Goal: Transaction & Acquisition: Purchase product/service

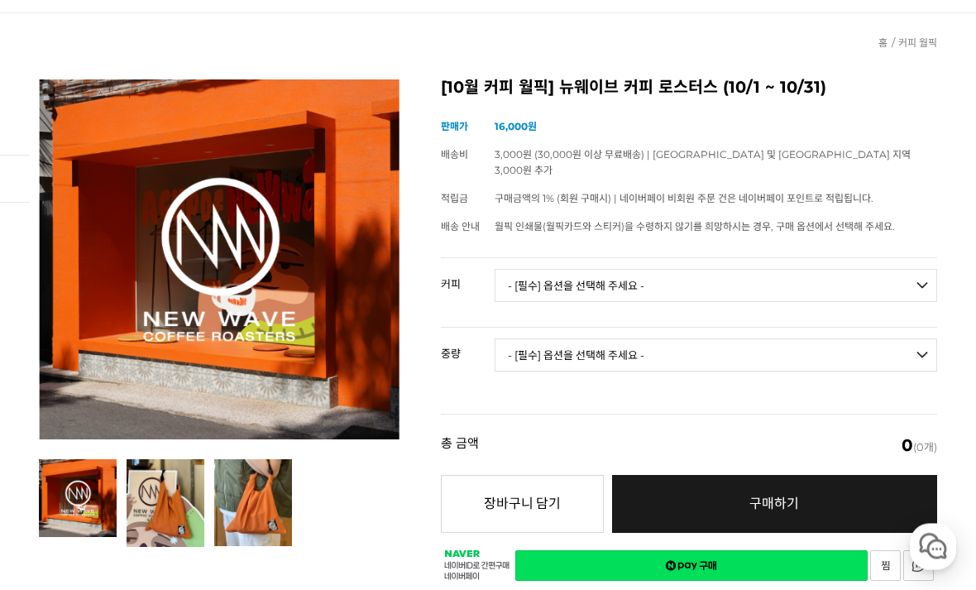
scroll to position [136, 0]
click at [921, 269] on select "- [필수] 옵션을 선택해 주세요 - ------------------- 언스페셜티 분쇄도 가이드 종이 받기 (주문 1건당 최대 1개 제공) …" at bounding box center [716, 285] width 442 height 33
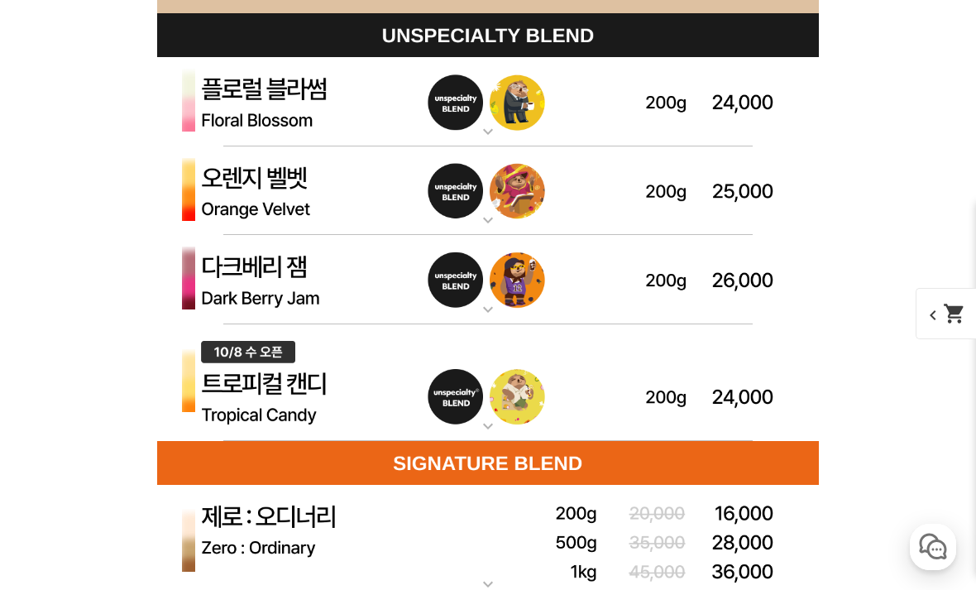
scroll to position [4678, 0]
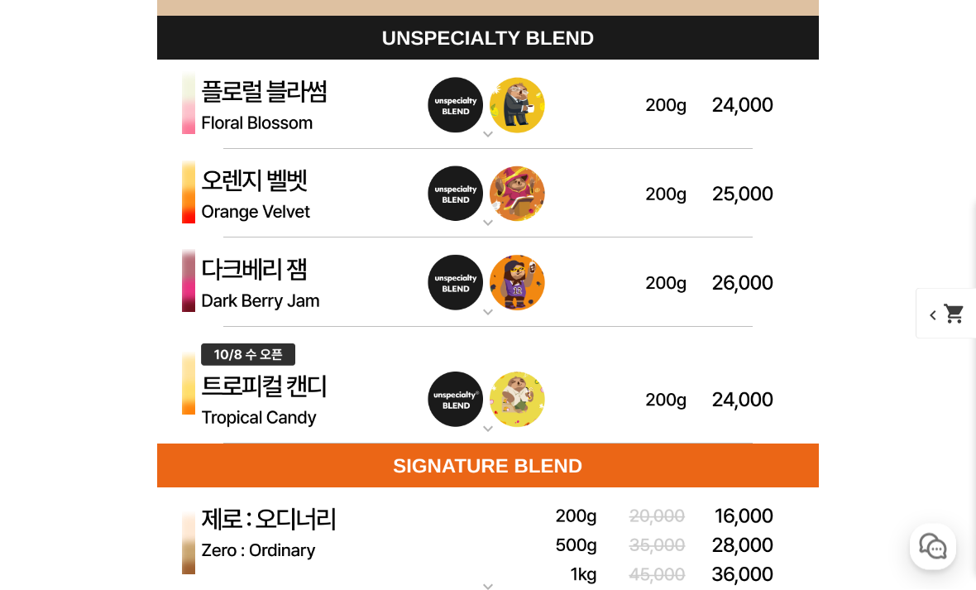
click at [270, 90] on img at bounding box center [488, 104] width 662 height 89
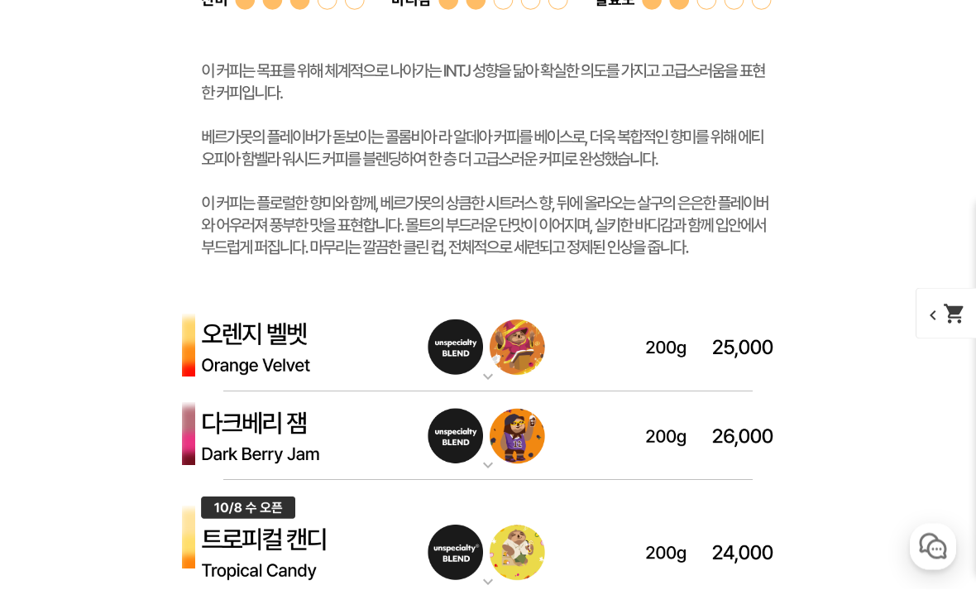
scroll to position [5328, 0]
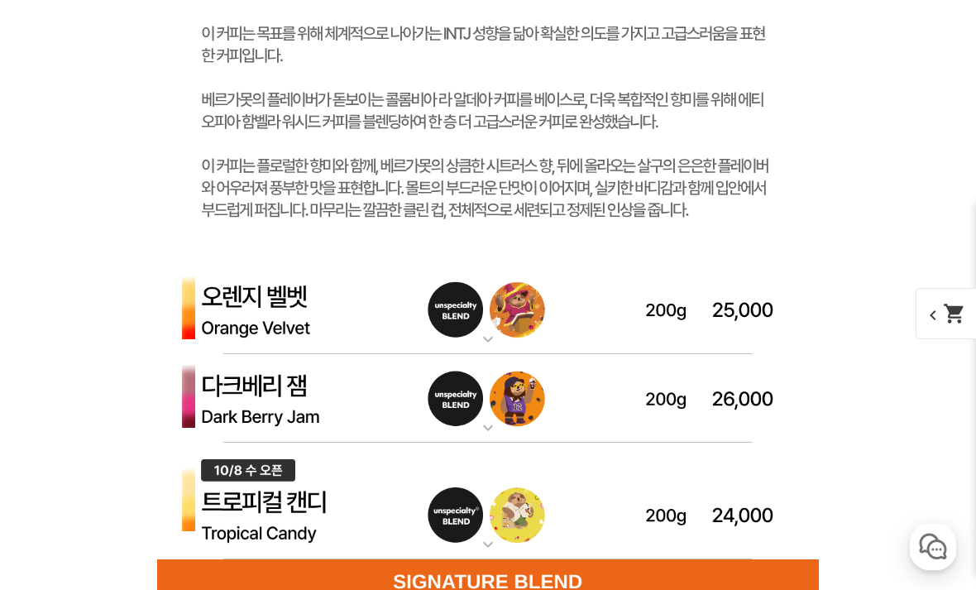
click at [227, 313] on img at bounding box center [488, 309] width 662 height 89
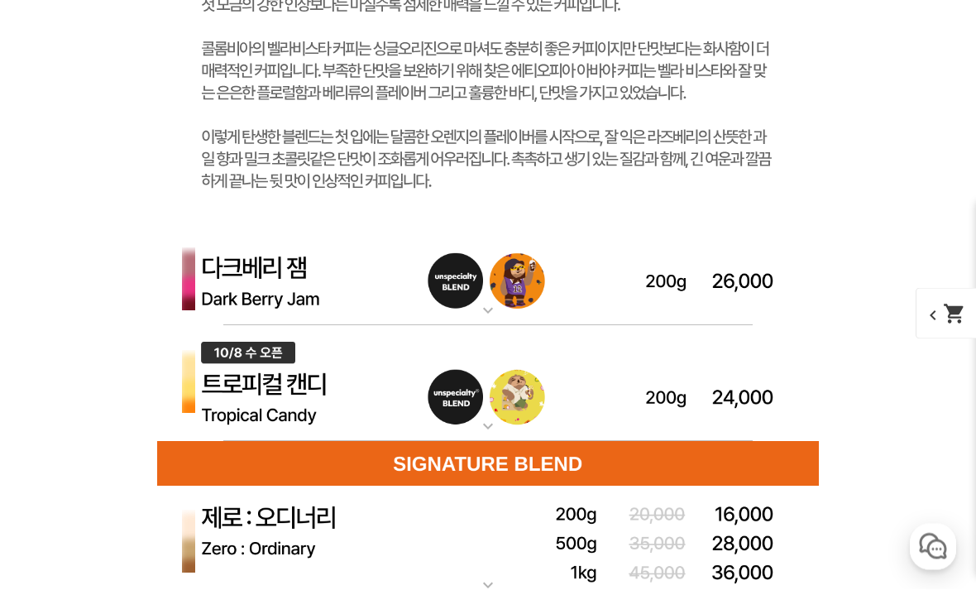
click at [207, 294] on img at bounding box center [488, 281] width 662 height 89
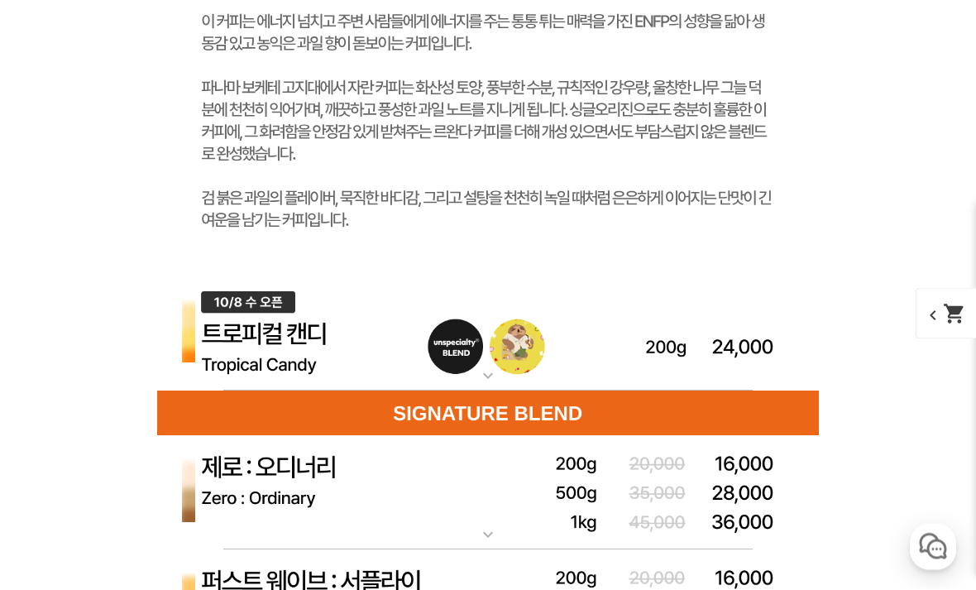
scroll to position [7118, 0]
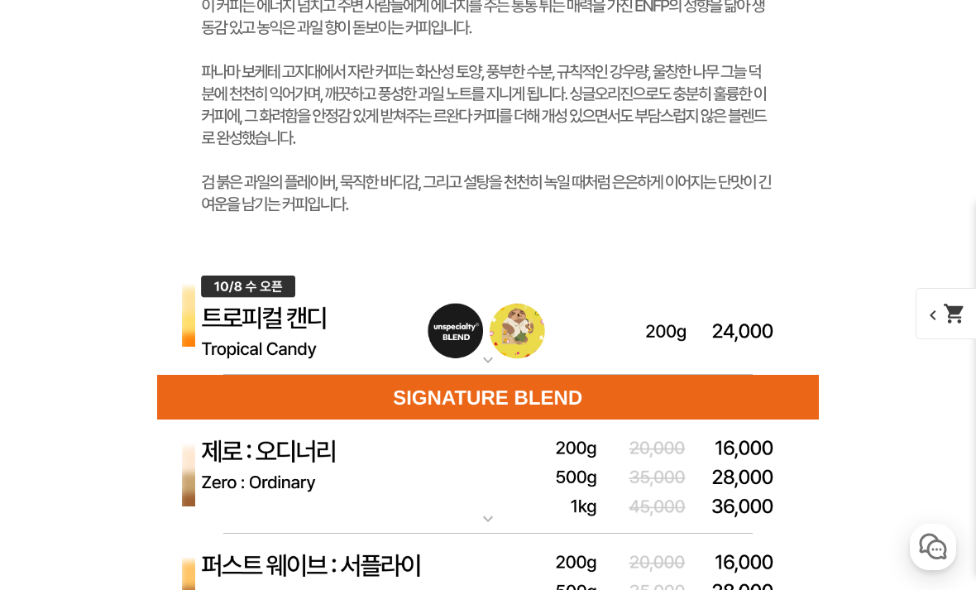
click at [222, 320] on img at bounding box center [488, 317] width 662 height 117
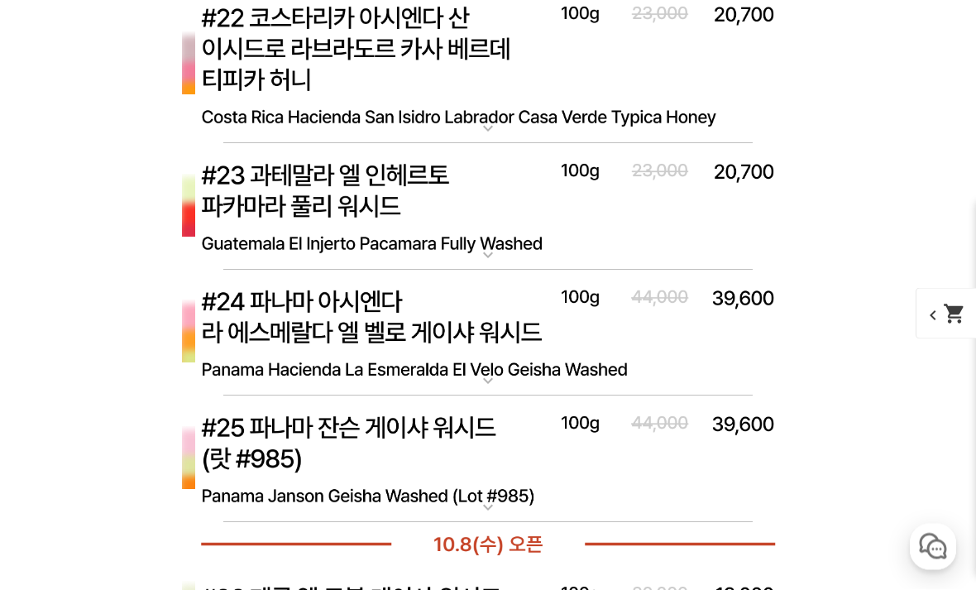
scroll to position [10697, 0]
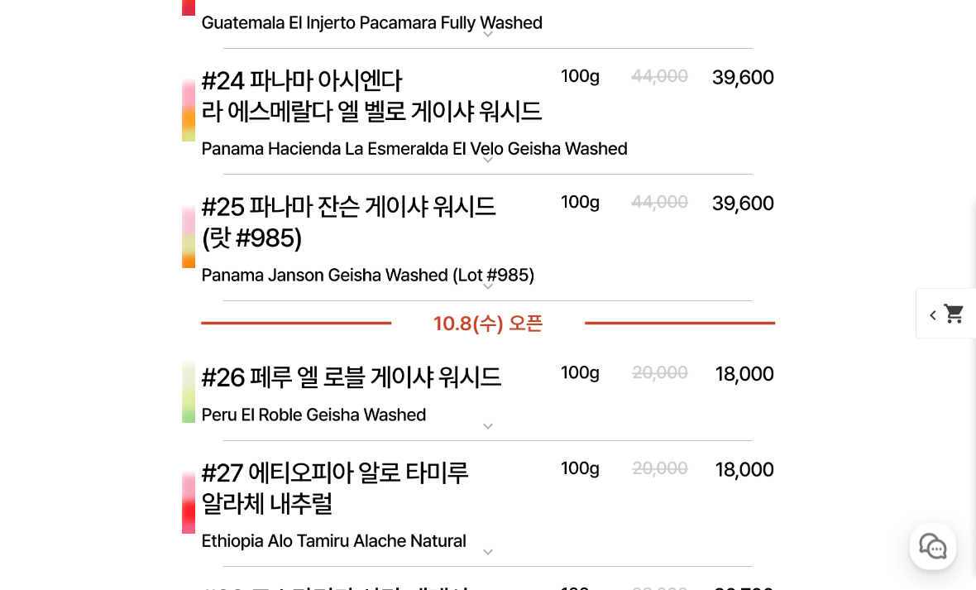
click at [273, 112] on img at bounding box center [488, 113] width 662 height 127
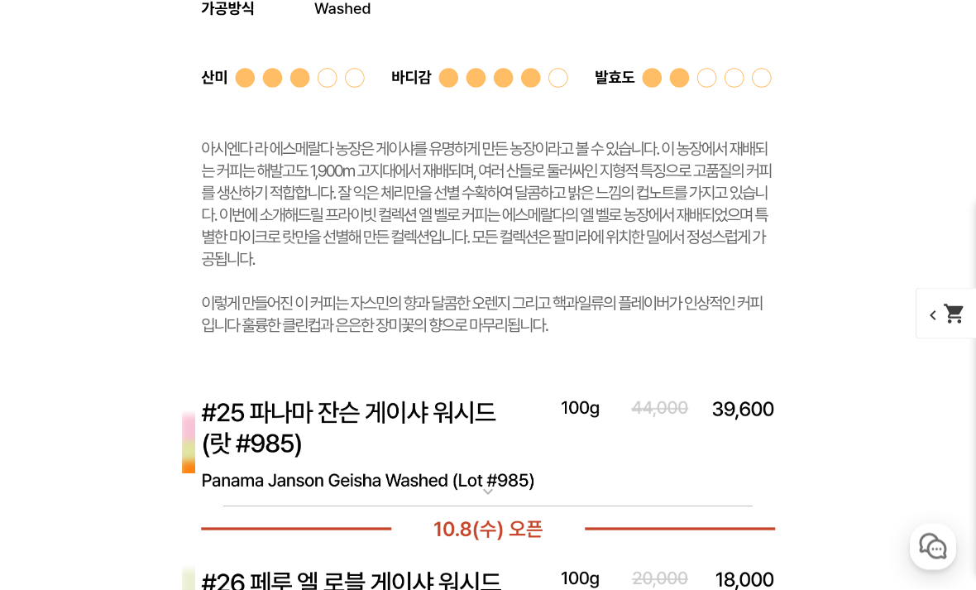
scroll to position [11614, 0]
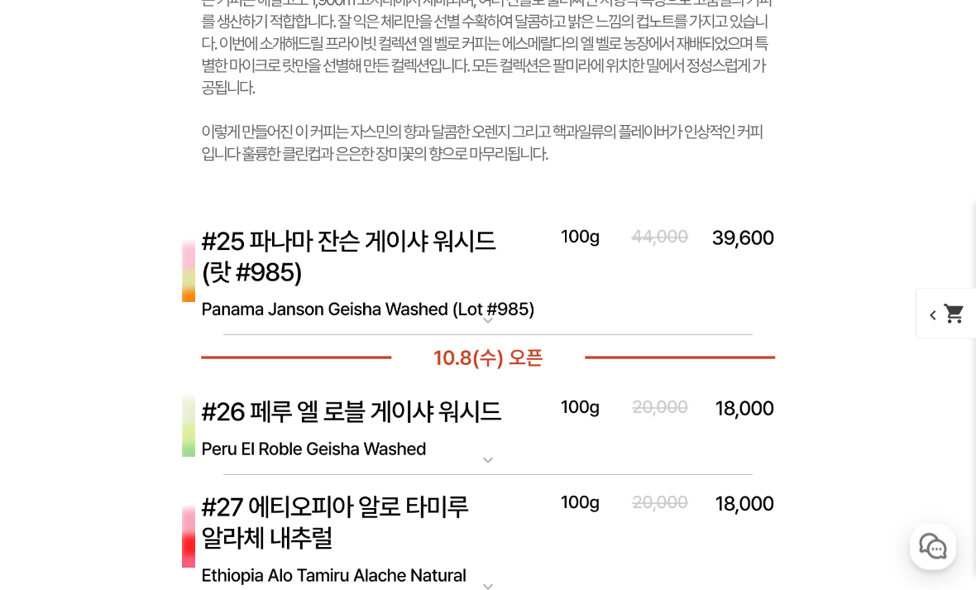
click at [264, 258] on img at bounding box center [488, 273] width 662 height 127
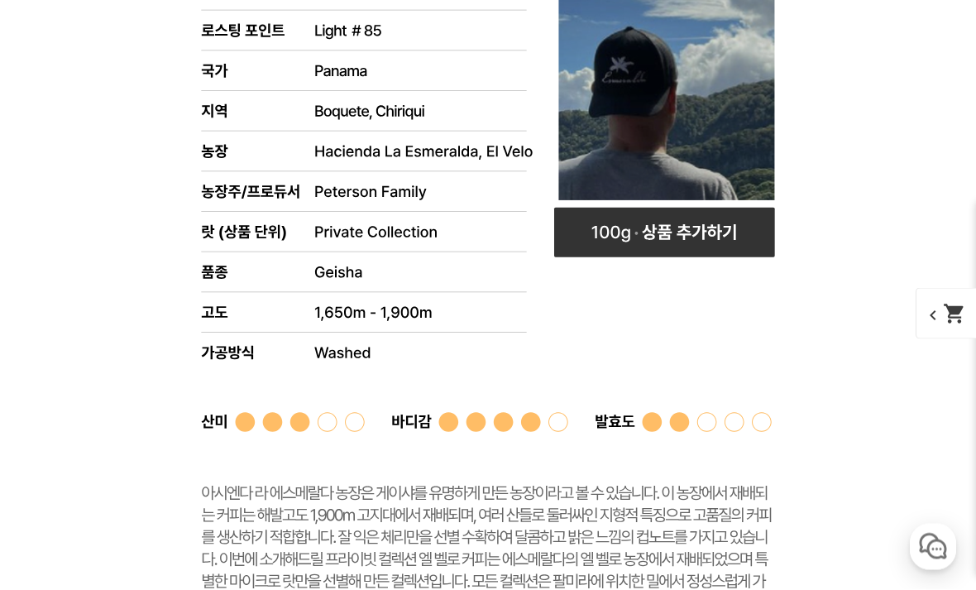
scroll to position [11270, 0]
click at [622, 250] on rect at bounding box center [664, 233] width 221 height 50
select select "#24 파나마 아시엔다 라 에스메랄다 엘 벨로 [PERSON_NAME]"
select select "100g"
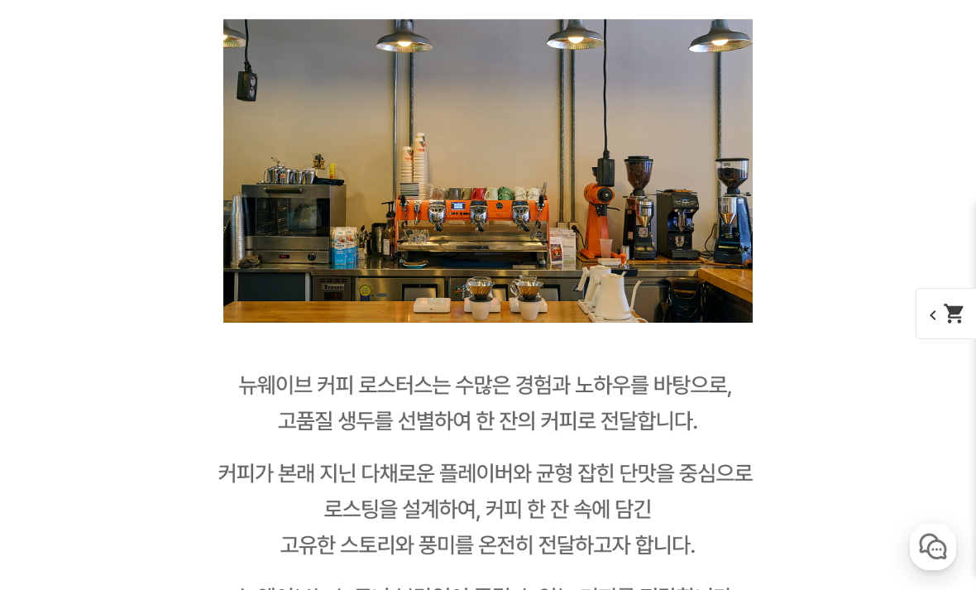
scroll to position [24819, 0]
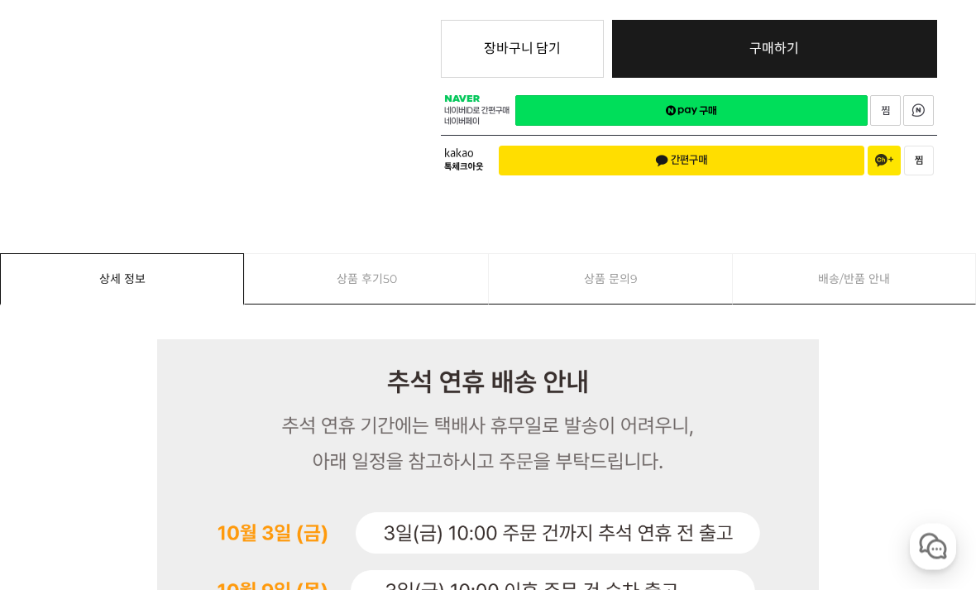
scroll to position [776, 0]
click at [573, 256] on link "상품 문의 9" at bounding box center [610, 279] width 243 height 50
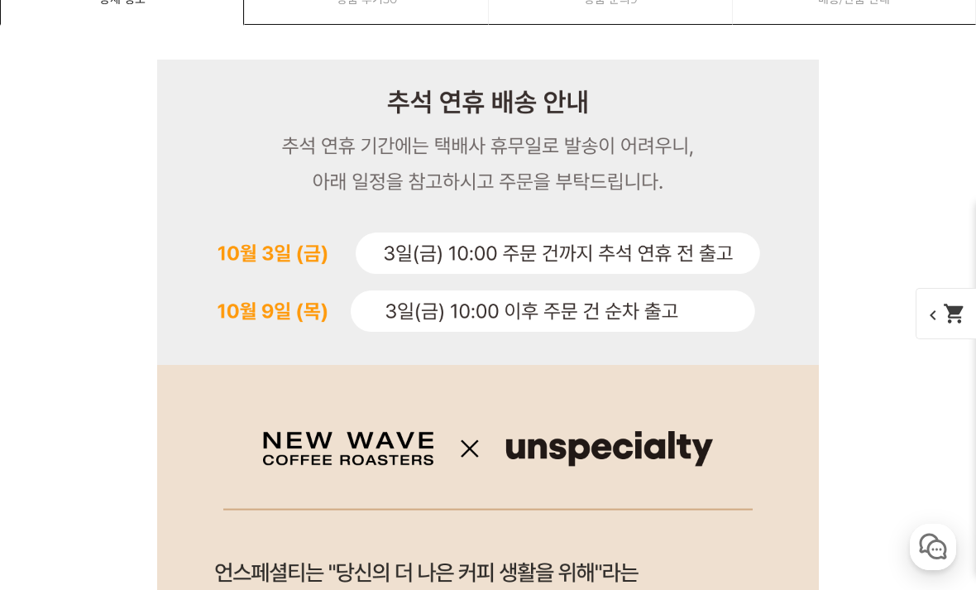
scroll to position [28517, 0]
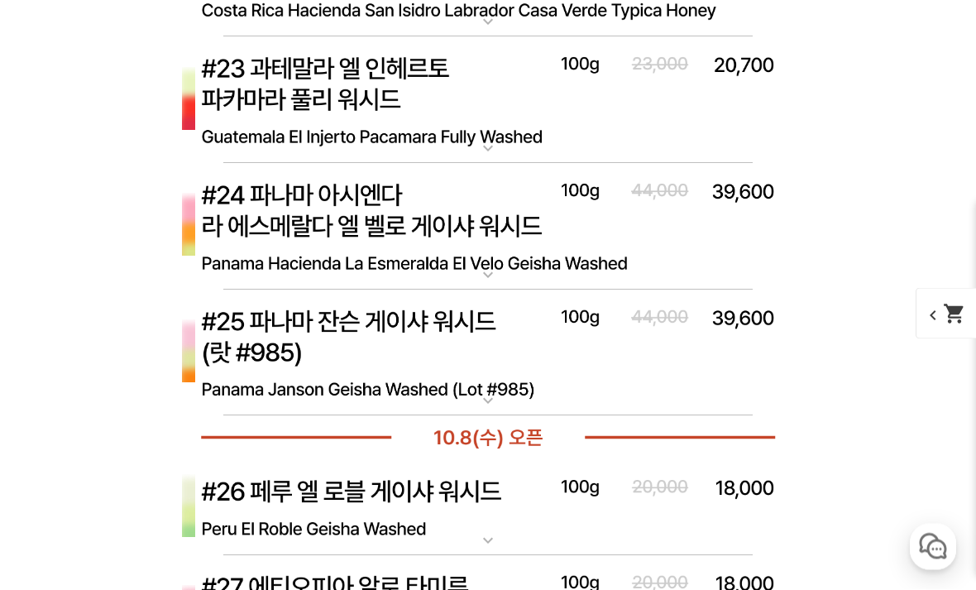
scroll to position [4359, 0]
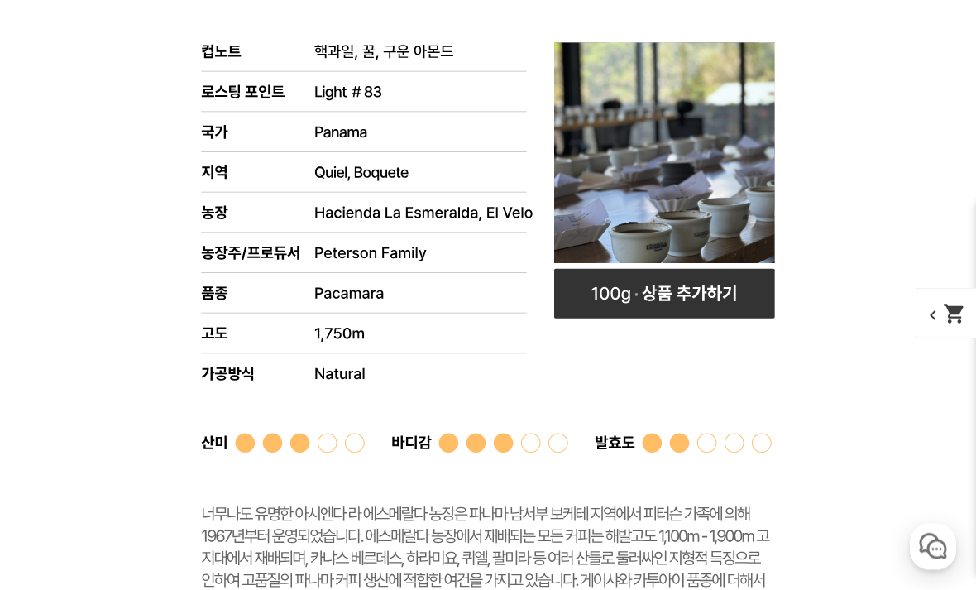
scroll to position [5410, 0]
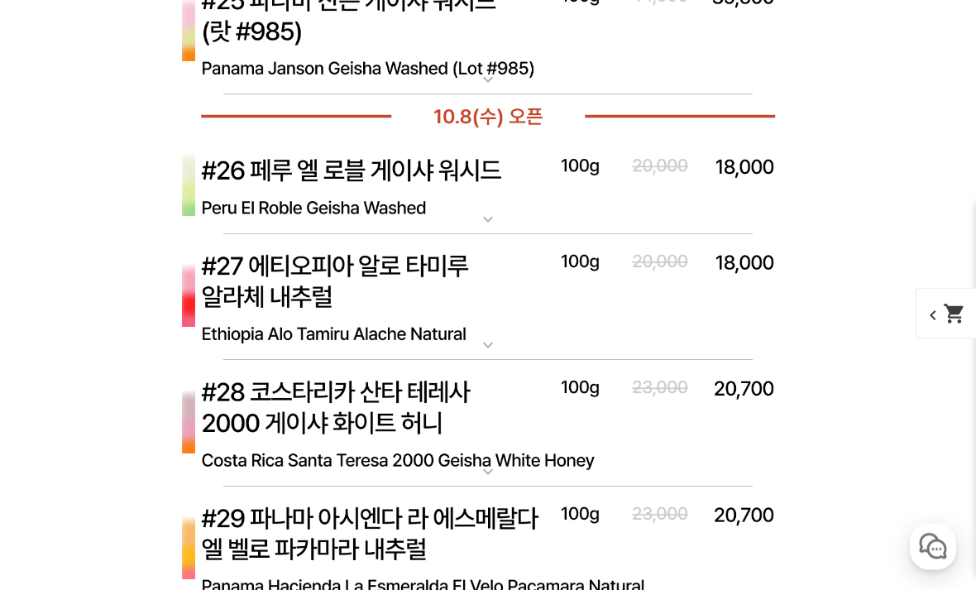
scroll to position [4680, 0]
select select "[10.8 오픈] #29 파나마 아시엔다 라 에스메랄다 엘 벨로 파카마라 내추럴"
select select "100g"
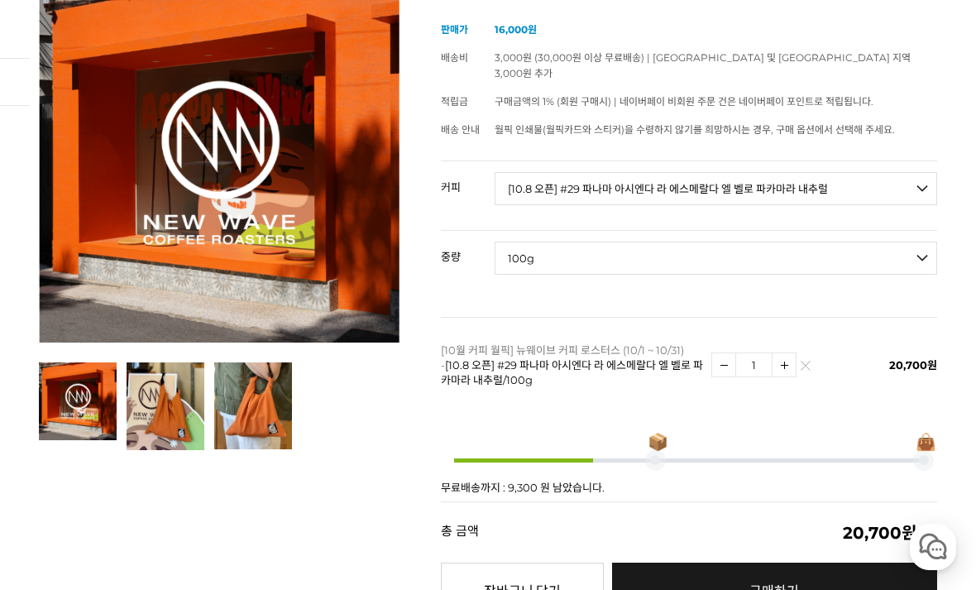
scroll to position [232, 0]
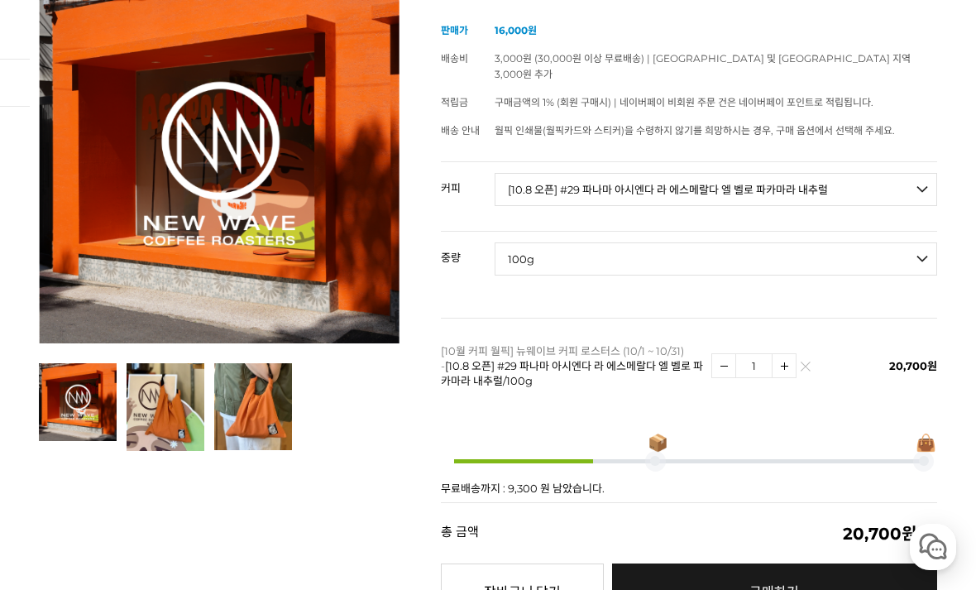
click at [921, 173] on select "- [필수] 옵션을 선택해 주세요 - ------------------- 언스페셜티 분쇄도 가이드 종이 받기 (주문 1건당 최대 1개 제공) …" at bounding box center [716, 189] width 442 height 33
select select "#24 파나마 아시엔다 라 에스메랄다 엘 벨로 [PERSON_NAME]"
click at [936, 242] on select "- [필수] 옵션을 선택해 주세요 - ------------------- 100g" at bounding box center [716, 258] width 442 height 33
select select "100g"
select select "*"
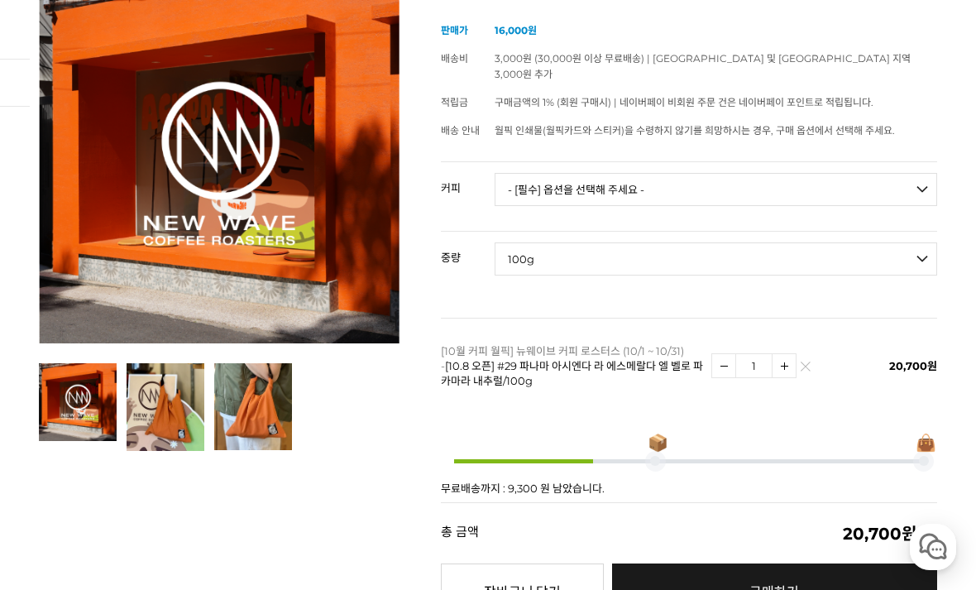
select select "*"
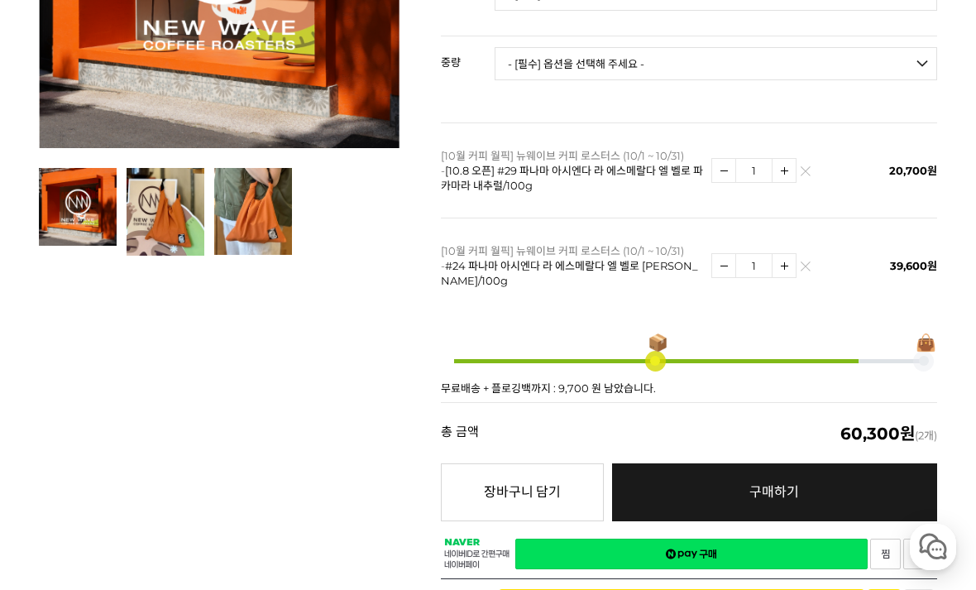
scroll to position [428, 0]
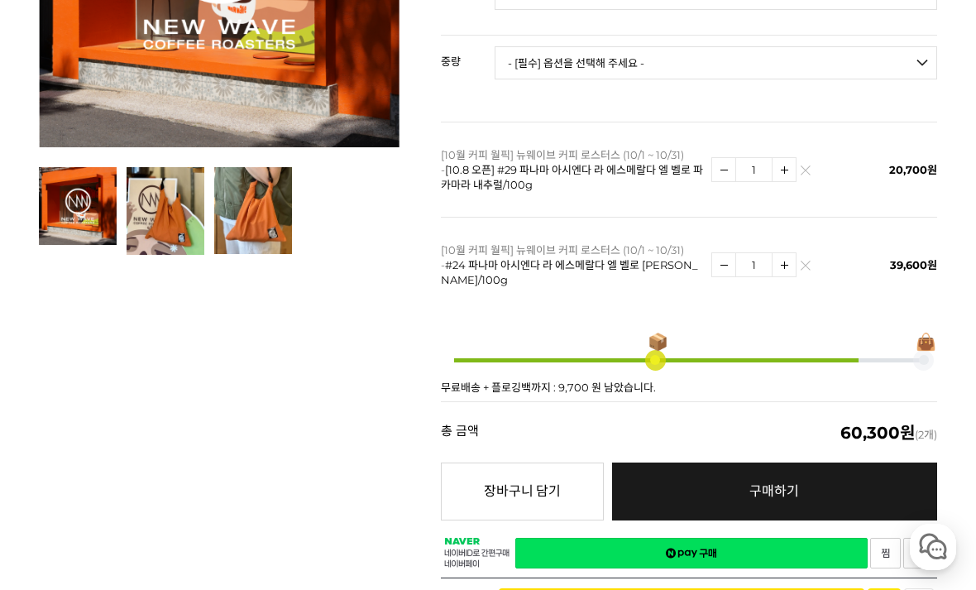
click at [809, 265] on img at bounding box center [805, 269] width 9 height 9
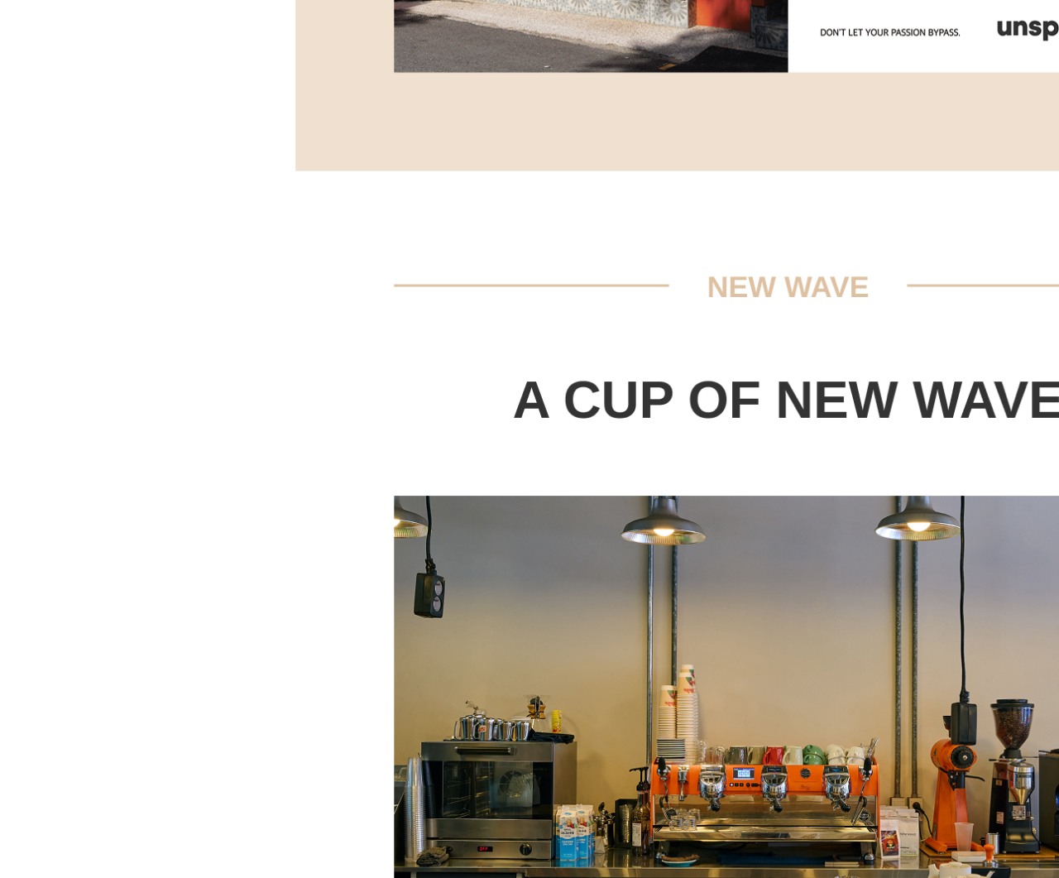
scroll to position [2150, 0]
